Goal: Transaction & Acquisition: Purchase product/service

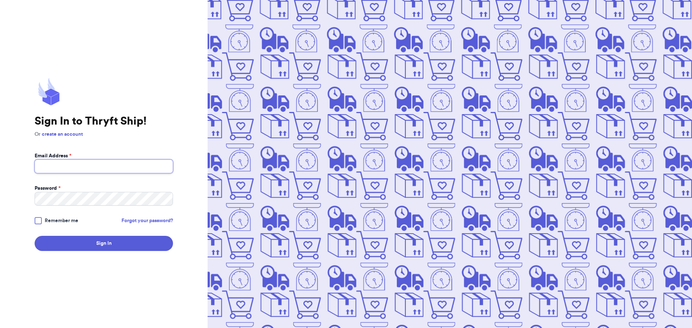
click at [58, 164] on input "Email Address *" at bounding box center [104, 167] width 138 height 14
type input "dolphinsgirlmeg@gmail.com"
click at [91, 246] on button "Sign In" at bounding box center [104, 243] width 138 height 15
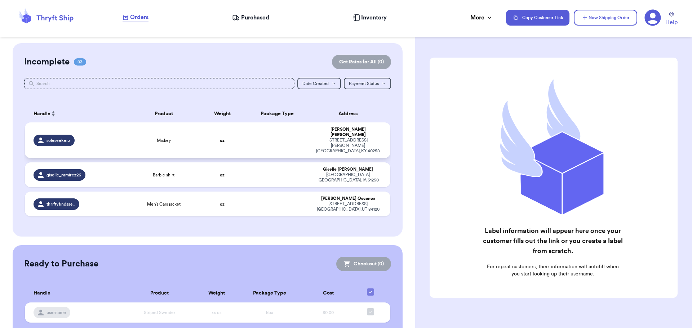
click at [244, 136] on td at bounding box center [277, 140] width 66 height 36
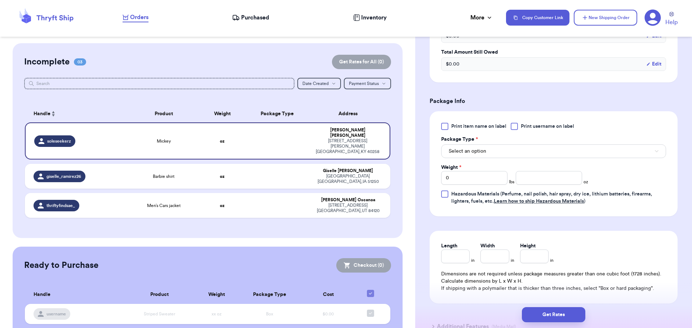
scroll to position [252, 0]
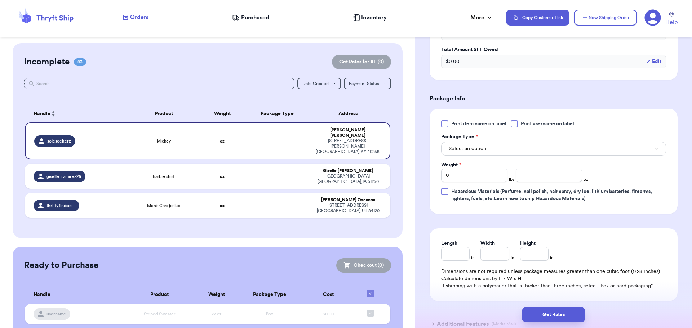
click at [517, 125] on div at bounding box center [513, 123] width 7 height 7
click at [0, 0] on input "Print username on label" at bounding box center [0, 0] width 0 height 0
click at [512, 143] on button "Select an option" at bounding box center [553, 149] width 225 height 14
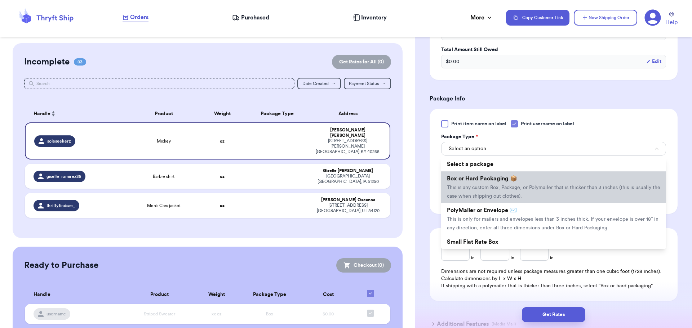
click at [505, 190] on span "This is any custom Box, Package, or Polymailer that is thicker than 3 inches (t…" at bounding box center [553, 192] width 213 height 14
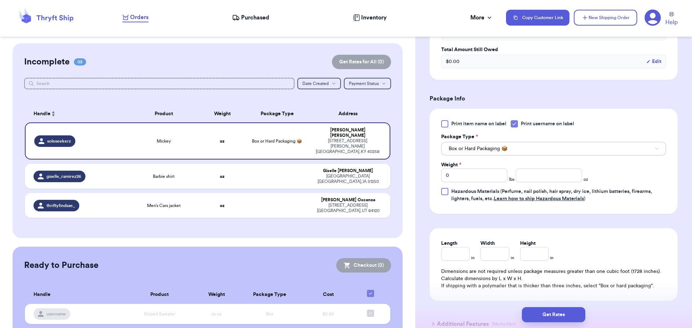
click at [524, 146] on button "Box or Hard Packaging 📦" at bounding box center [553, 149] width 225 height 14
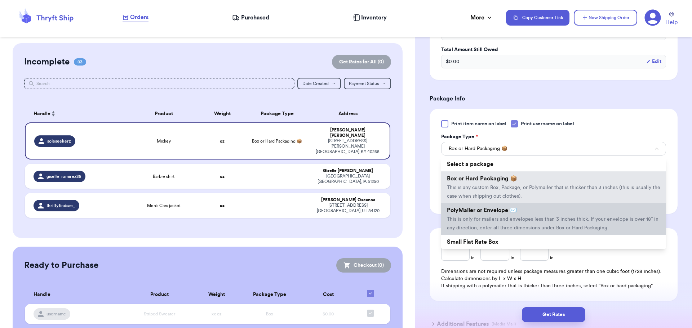
click at [520, 218] on span "This is only for mailers and envelopes less than 3 inches thick. If your envelo…" at bounding box center [552, 224] width 211 height 14
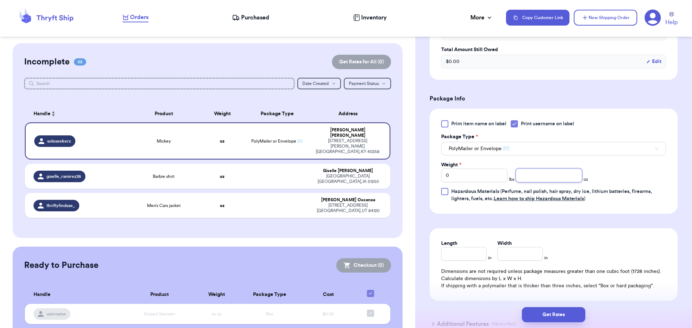
click at [542, 173] on input "number" at bounding box center [548, 176] width 66 height 14
type input "6"
click at [560, 311] on button "Get Rates" at bounding box center [553, 314] width 63 height 15
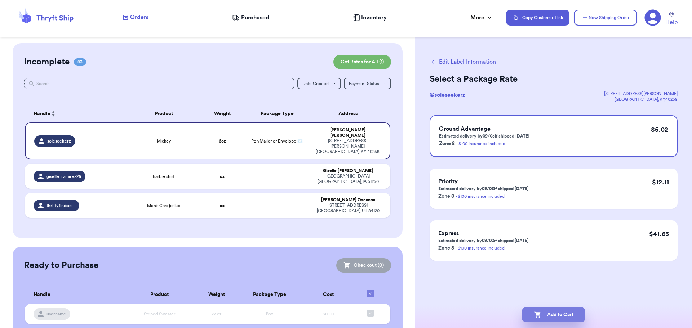
click at [553, 312] on button "Add to Cart" at bounding box center [553, 314] width 63 height 15
checkbox input "true"
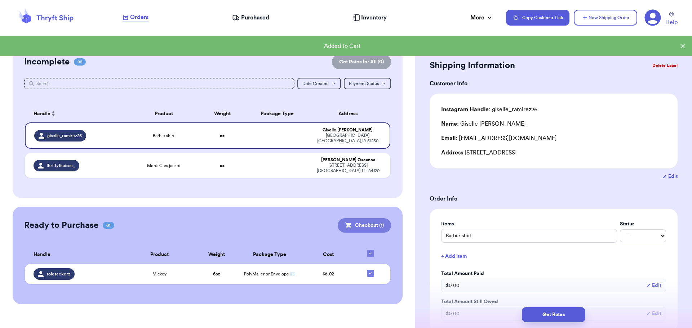
click at [362, 223] on button "Checkout ( 1 )" at bounding box center [364, 225] width 53 height 14
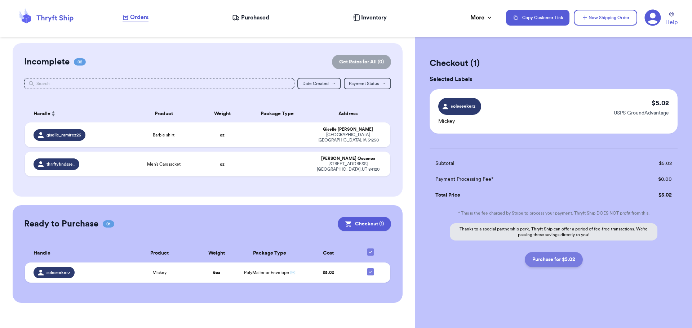
click at [552, 257] on button "Purchase for $5.02" at bounding box center [553, 259] width 58 height 15
checkbox input "false"
checkbox input "true"
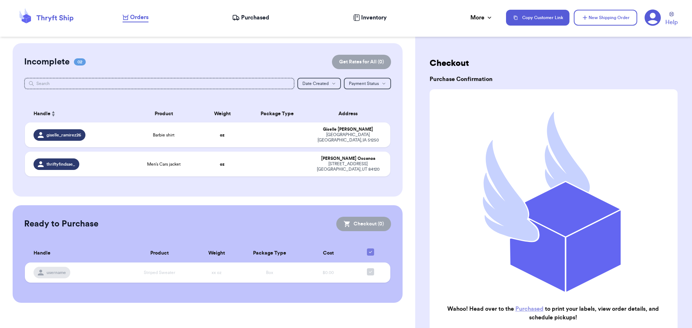
click at [257, 14] on span "Purchased" at bounding box center [255, 17] width 28 height 9
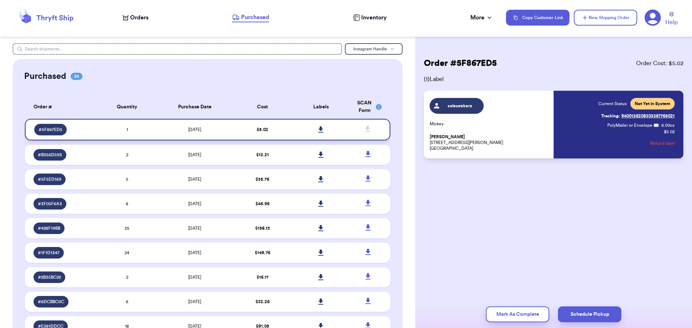
click at [318, 129] on icon at bounding box center [320, 129] width 5 height 6
click at [318, 126] on icon at bounding box center [320, 129] width 5 height 6
click at [139, 17] on span "Orders" at bounding box center [139, 17] width 18 height 9
